Goal: Task Accomplishment & Management: Manage account settings

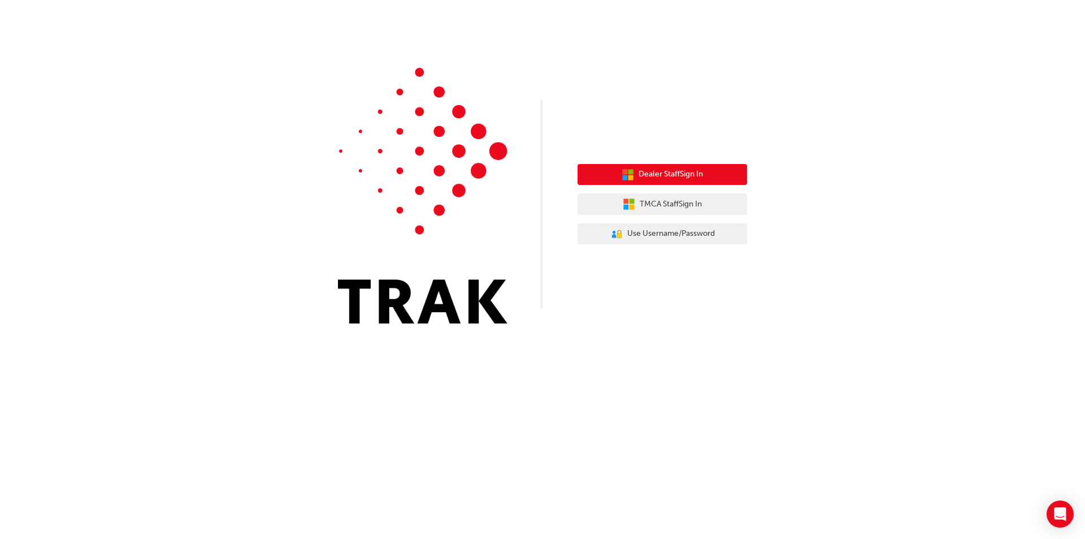
click at [685, 175] on span "Dealer Staff Sign In" at bounding box center [671, 174] width 64 height 13
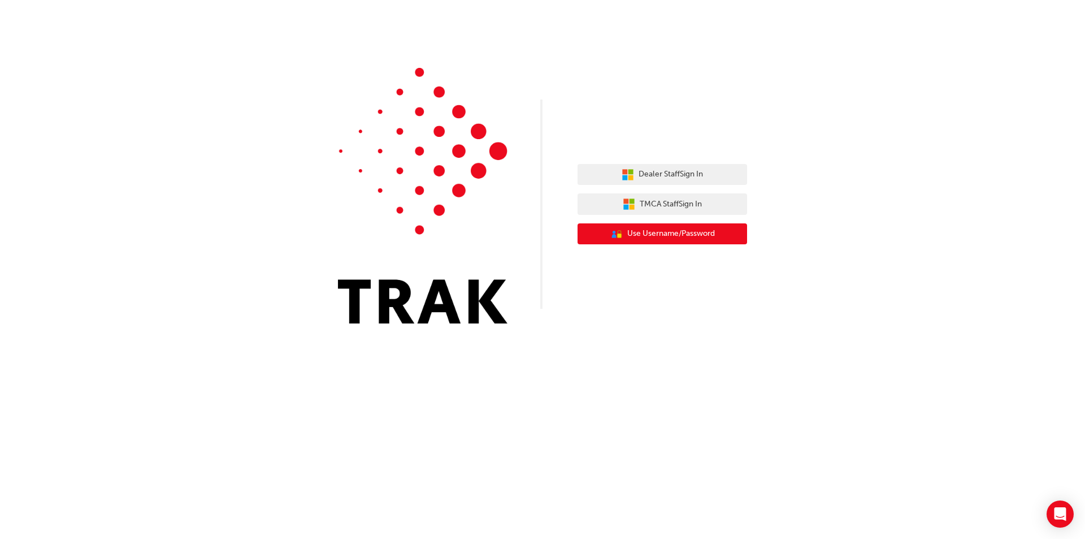
click at [656, 241] on button "User Authentication Icon - Blue Person, Gold Lock Use Username/Password" at bounding box center [663, 233] width 170 height 21
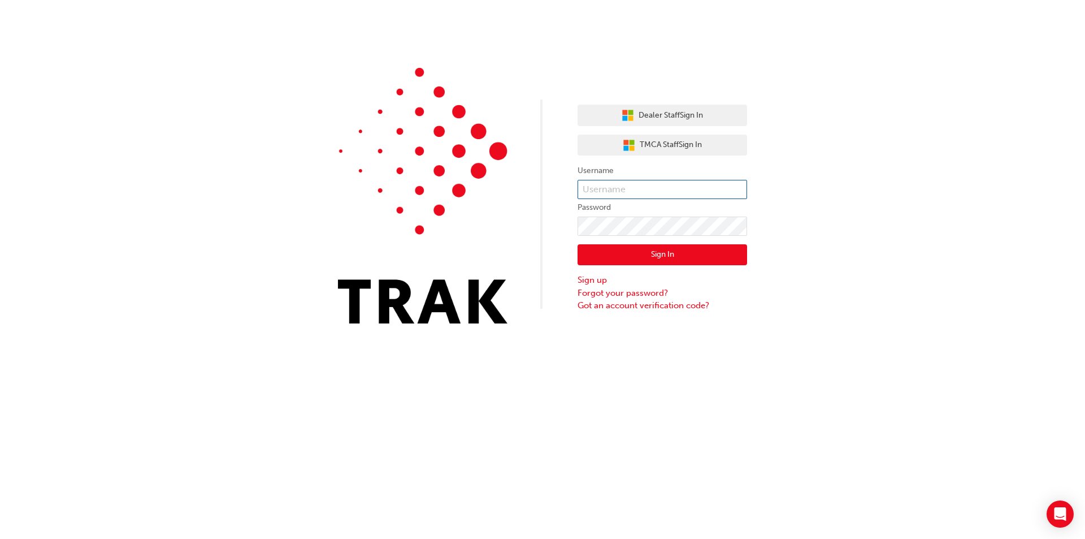
click at [642, 192] on input "text" at bounding box center [663, 189] width 170 height 19
click at [613, 188] on input "Tahlia.anderson1@ext.toyota.com.au" at bounding box center [663, 189] width 170 height 19
type input "Tahlia.Anderson1@ext.toyota.com.au"
click button "Sign In" at bounding box center [663, 254] width 170 height 21
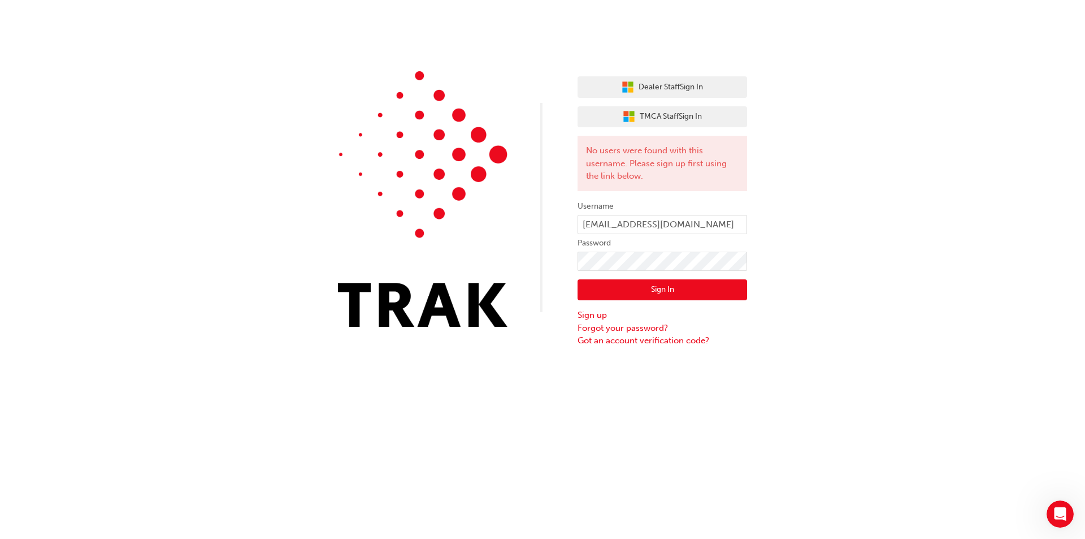
click at [665, 209] on label "Username" at bounding box center [663, 206] width 170 height 14
click at [710, 109] on button "TMCA Staff Sign In" at bounding box center [663, 116] width 170 height 21
click at [650, 113] on span "TMCA Staff Sign In" at bounding box center [671, 116] width 62 height 13
drag, startPoint x: 633, startPoint y: 121, endPoint x: 652, endPoint y: 142, distance: 27.6
click at [633, 121] on icon "button" at bounding box center [629, 116] width 12 height 12
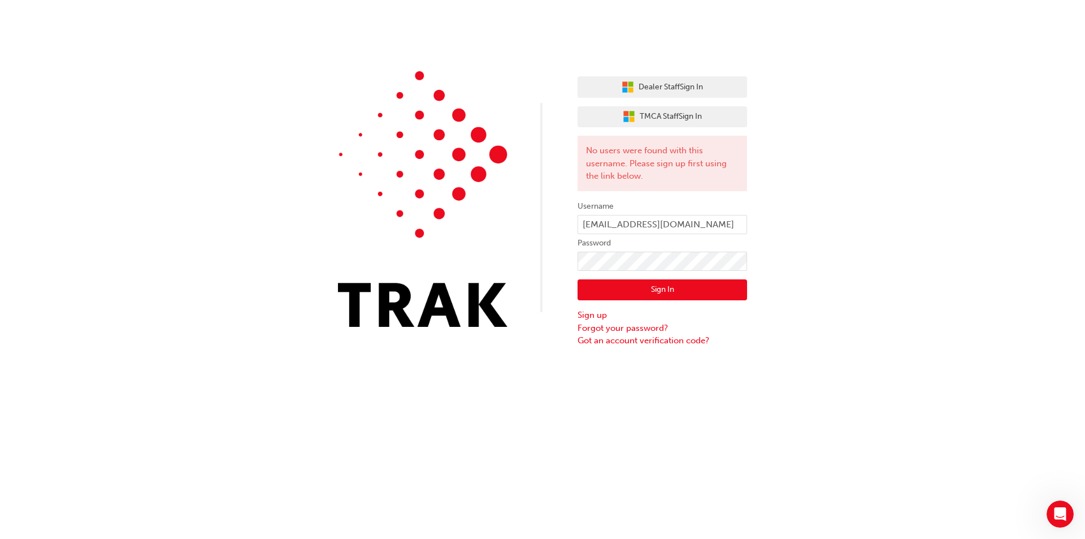
click at [635, 290] on button "Sign In" at bounding box center [663, 289] width 170 height 21
